Goal: Task Accomplishment & Management: Use online tool/utility

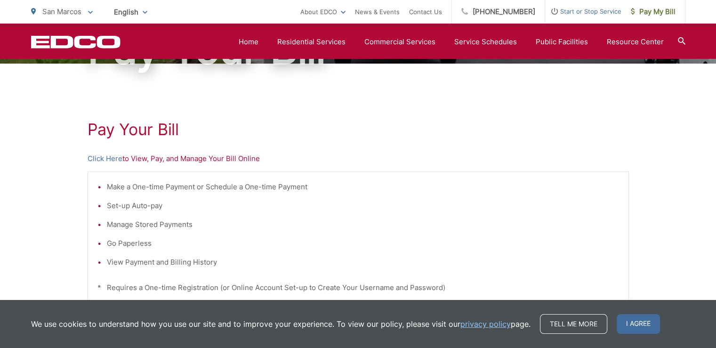
scroll to position [94, 0]
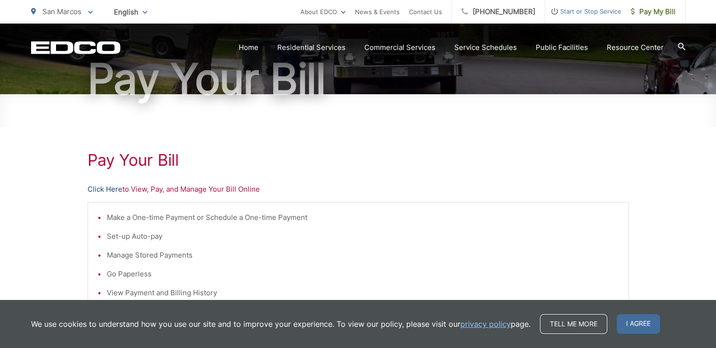
click at [99, 189] on link "Click Here" at bounding box center [105, 189] width 35 height 11
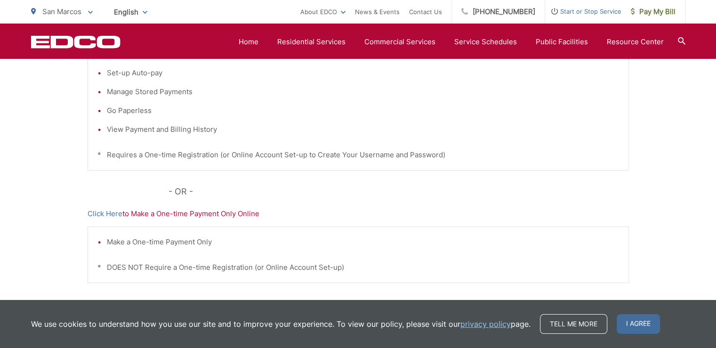
scroll to position [283, 0]
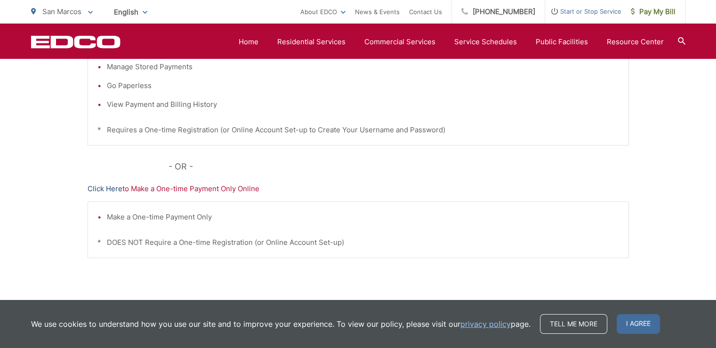
click at [113, 188] on link "Click Here" at bounding box center [105, 188] width 35 height 11
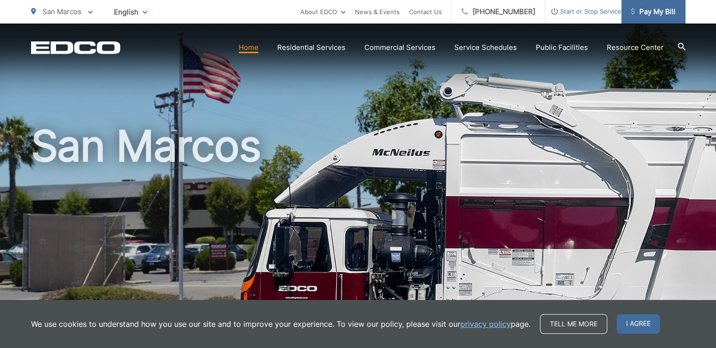
click at [653, 12] on span "Pay My Bill" at bounding box center [653, 11] width 45 height 11
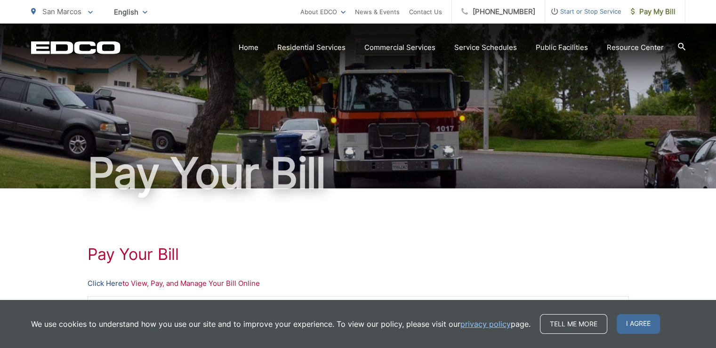
click at [104, 286] on link "Click Here" at bounding box center [105, 283] width 35 height 11
